Goal: Task Accomplishment & Management: Use online tool/utility

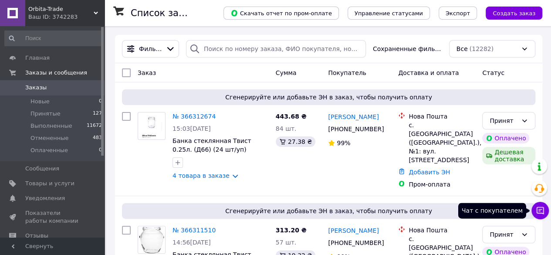
click at [542, 209] on icon at bounding box center [540, 210] width 9 height 9
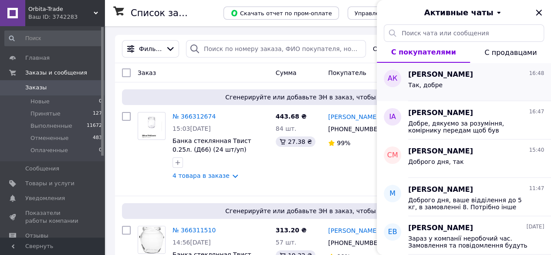
click at [445, 85] on div "Так, добре" at bounding box center [476, 87] width 136 height 14
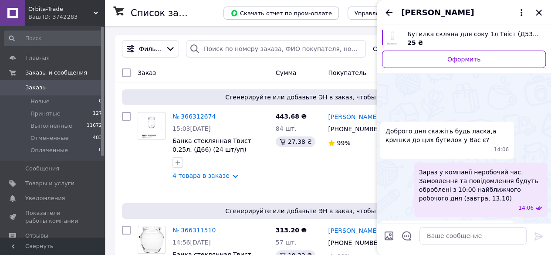
scroll to position [174, 0]
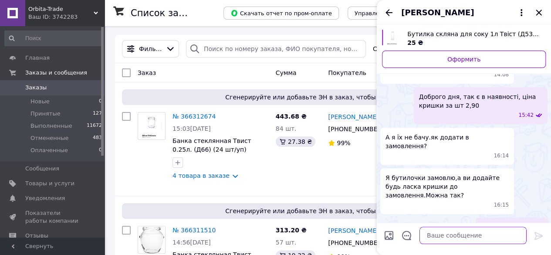
paste textarea "[URL][DOMAIN_NAME]"
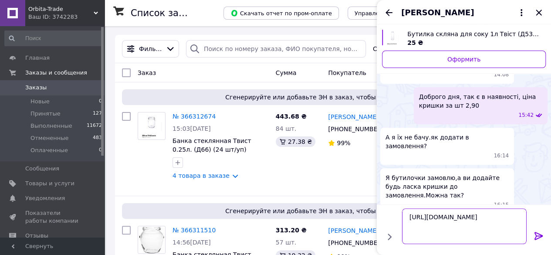
type textarea "[URL][DOMAIN_NAME]"
click at [539, 233] on icon at bounding box center [538, 236] width 10 height 10
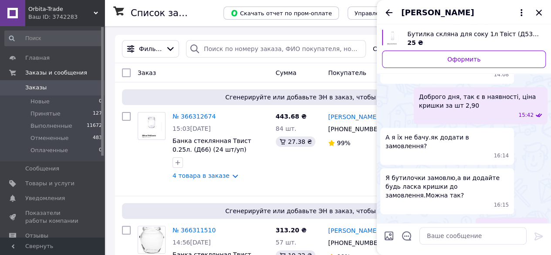
scroll to position [300, 0]
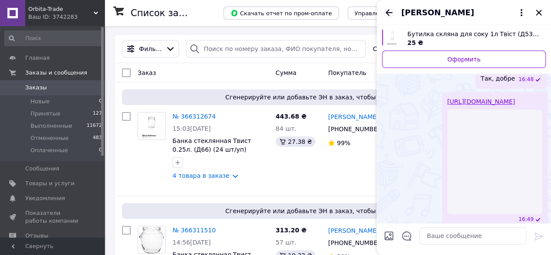
click at [388, 11] on icon "Назад" at bounding box center [389, 12] width 10 height 10
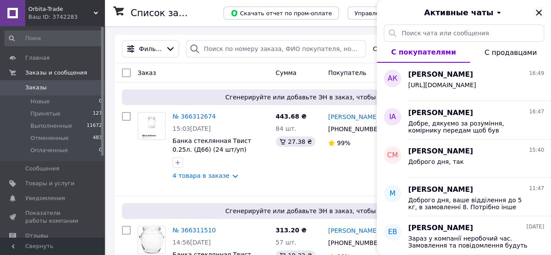
click at [537, 12] on icon "Закрыть" at bounding box center [539, 13] width 6 height 6
